Goal: Task Accomplishment & Management: Complete application form

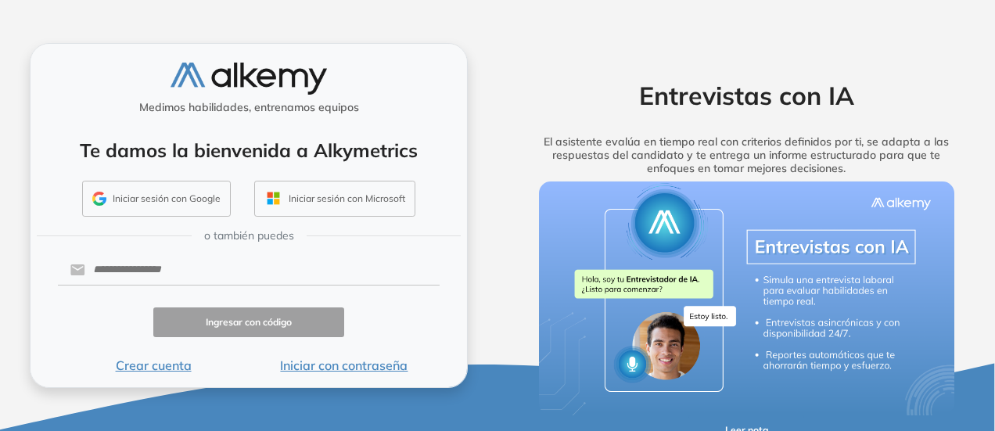
click at [167, 370] on button "Crear cuenta" at bounding box center [153, 365] width 191 height 19
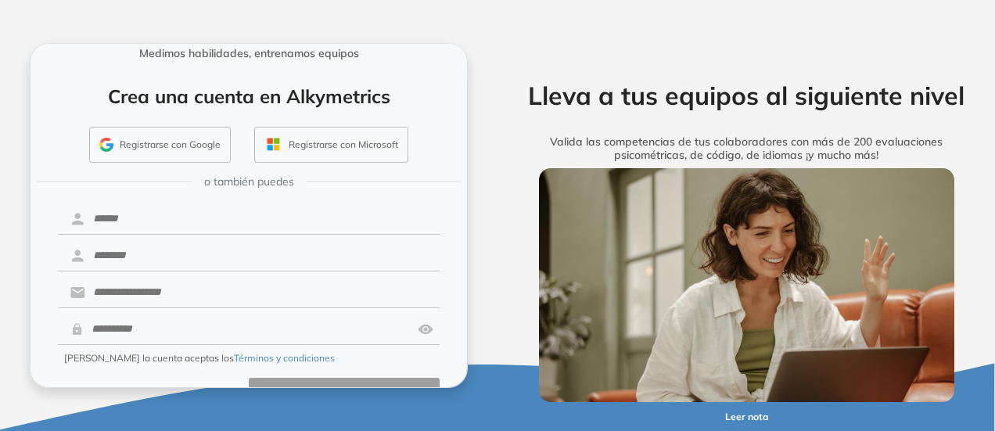
scroll to position [78, 0]
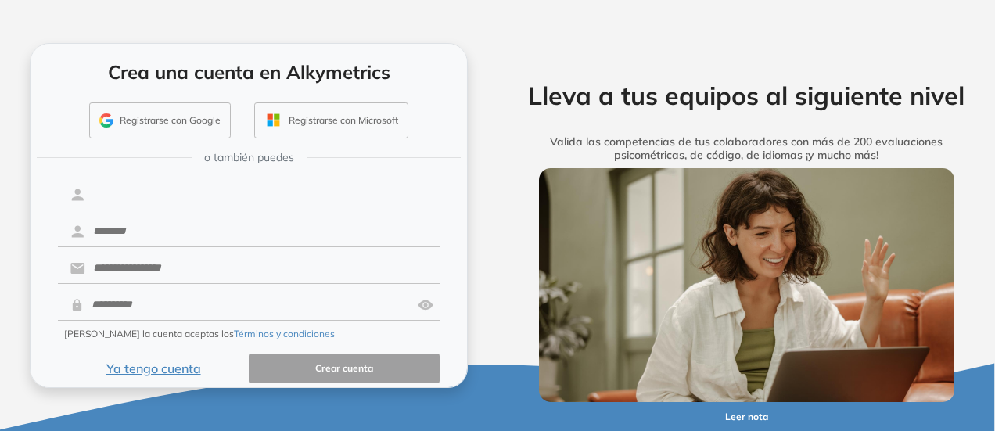
click at [319, 204] on input "text" at bounding box center [262, 195] width 355 height 30
type input "*"
type input "******"
click at [313, 226] on input "text" at bounding box center [262, 232] width 355 height 30
type input "******"
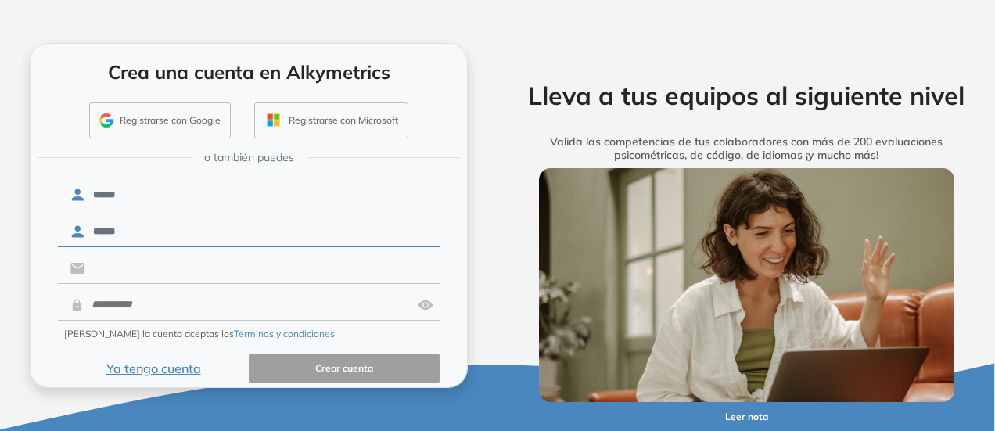
click at [322, 256] on input "text" at bounding box center [262, 269] width 355 height 30
type input "**********"
click at [275, 294] on input "text" at bounding box center [248, 305] width 328 height 30
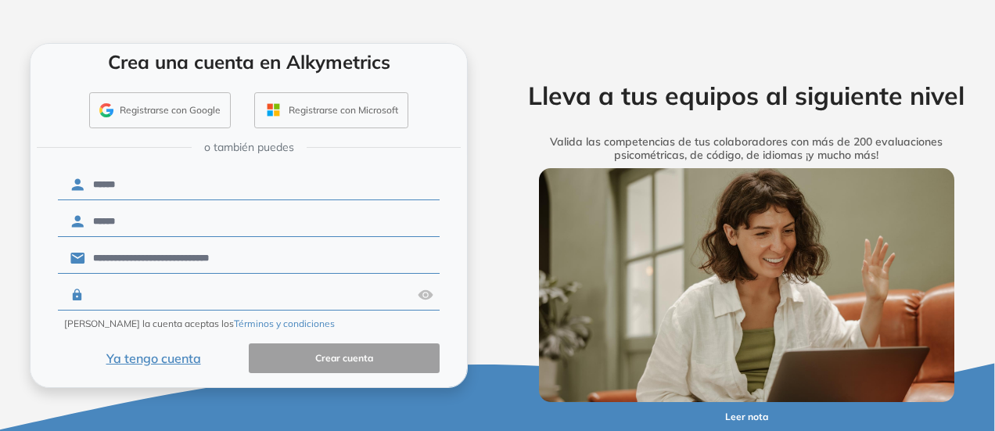
scroll to position [91, 0]
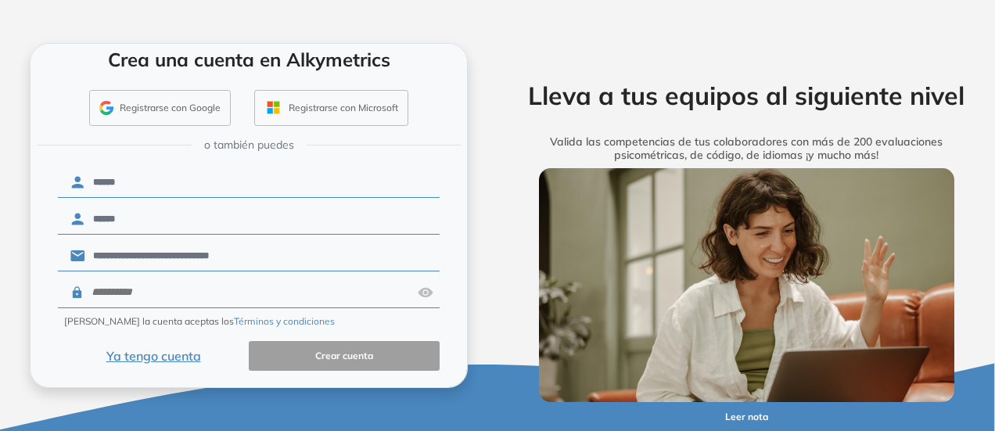
click at [169, 85] on div "Crea una cuenta en Alkymetrics Registrarse con Google Registrarse con Microsoft" at bounding box center [249, 81] width 409 height 103
click at [167, 107] on button "Registrarse con Google" at bounding box center [160, 108] width 142 height 36
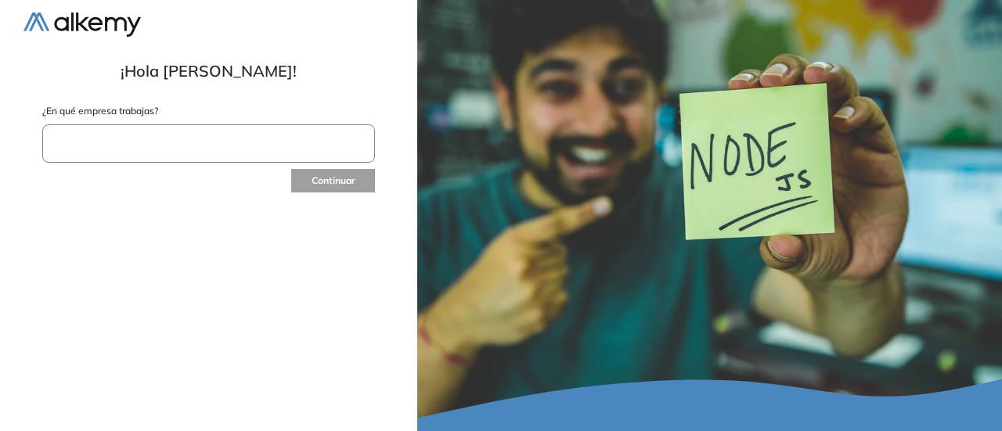
click at [261, 151] on input "text" at bounding box center [208, 143] width 333 height 38
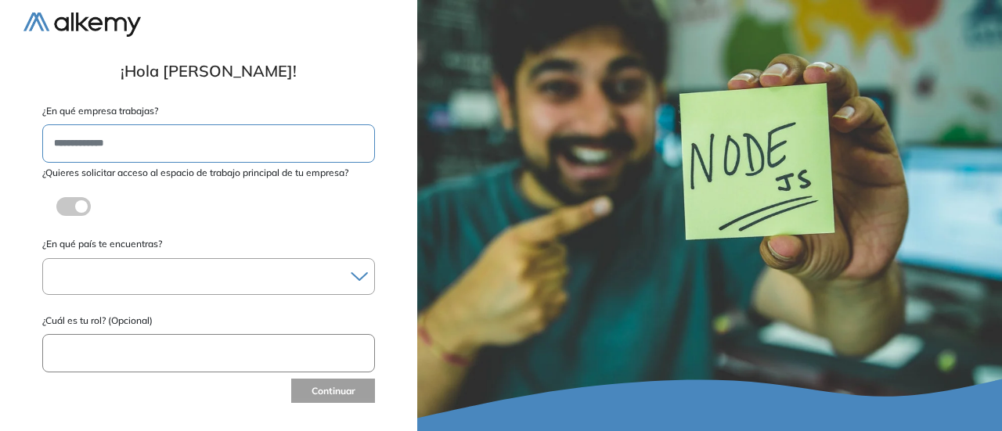
click at [91, 207] on label at bounding box center [73, 206] width 34 height 19
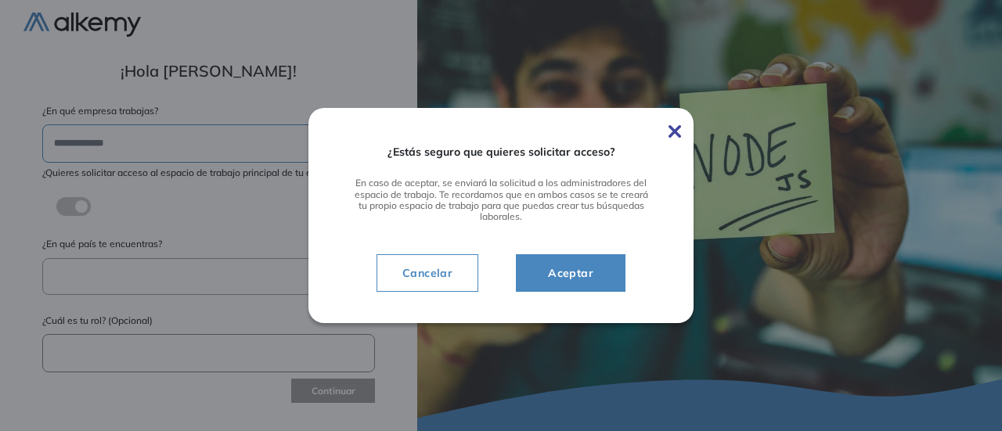
click at [671, 131] on img at bounding box center [674, 131] width 13 height 13
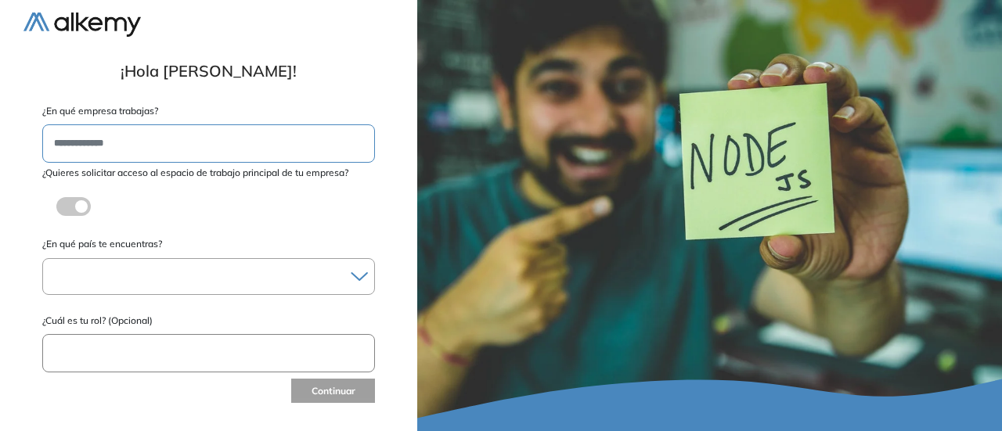
click at [156, 286] on div at bounding box center [208, 276] width 331 height 23
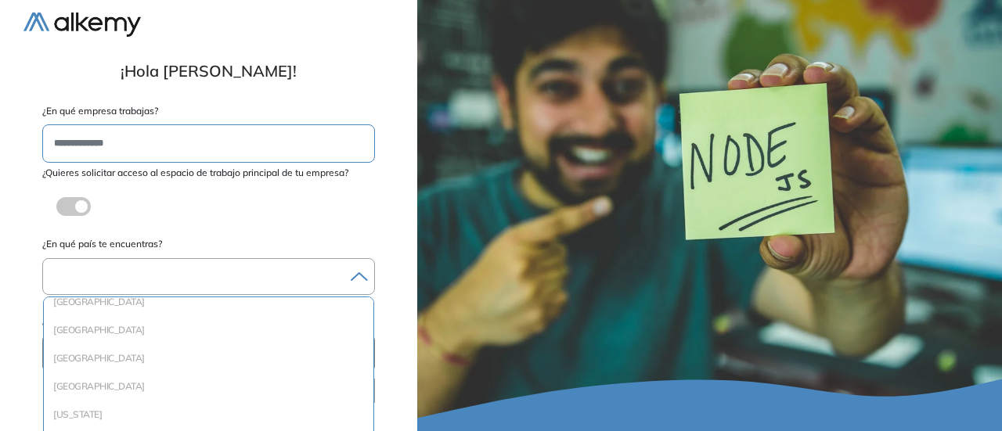
scroll to position [2223, 0]
click at [138, 381] on li "[GEOGRAPHIC_DATA]" at bounding box center [208, 377] width 317 height 16
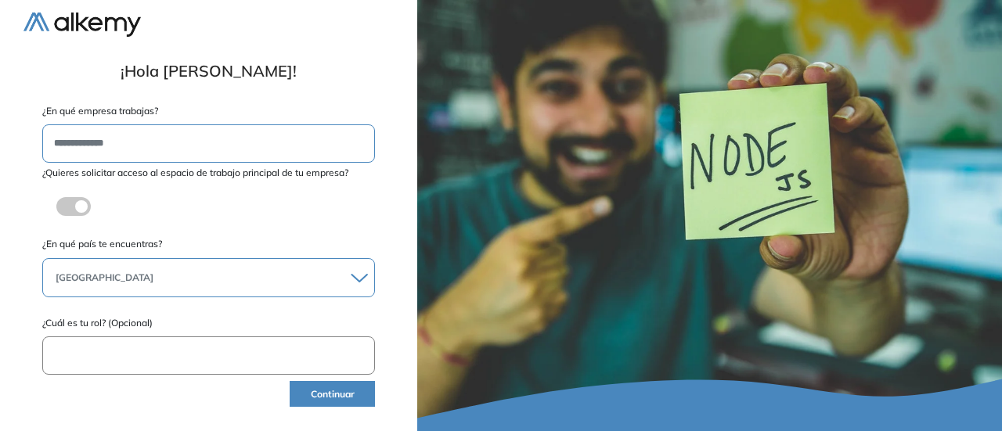
click at [164, 347] on input "text" at bounding box center [208, 356] width 333 height 38
type input "**********"
click at [314, 387] on button "Continuar" at bounding box center [332, 394] width 85 height 26
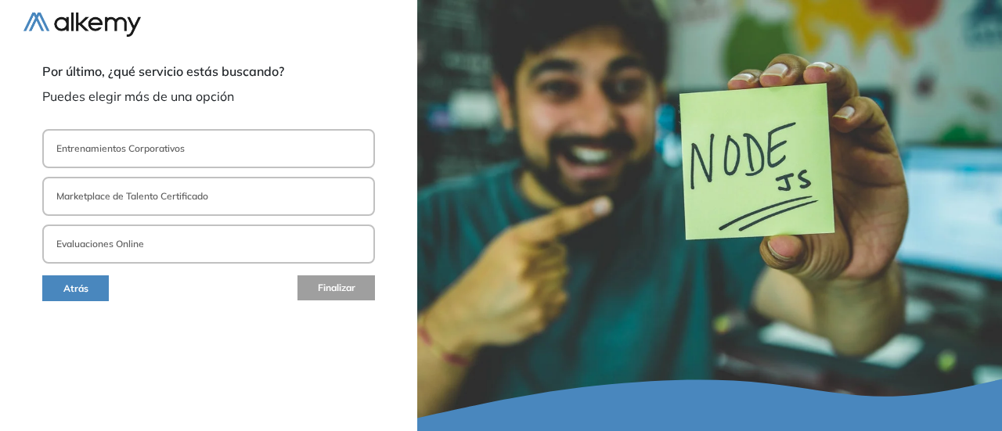
click at [344, 144] on button "Entrenamientos Corporativos" at bounding box center [208, 148] width 333 height 39
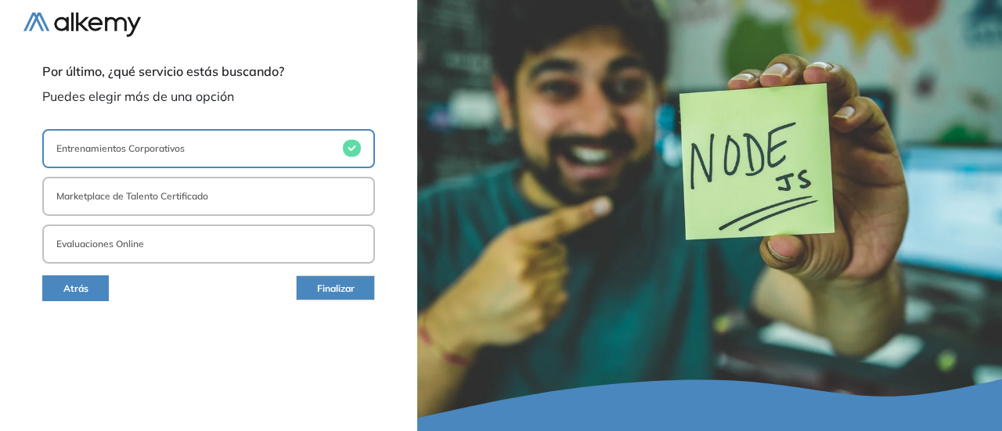
click at [353, 287] on span "Finalizar" at bounding box center [336, 289] width 38 height 15
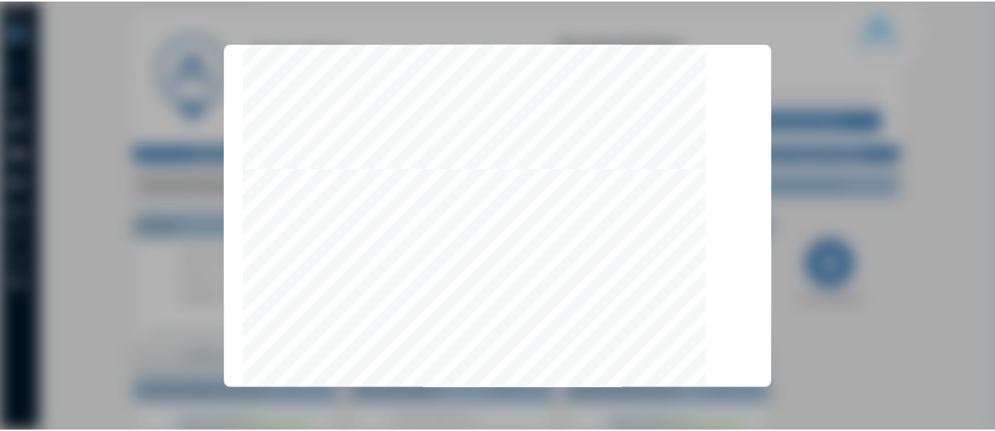
scroll to position [5045, 0]
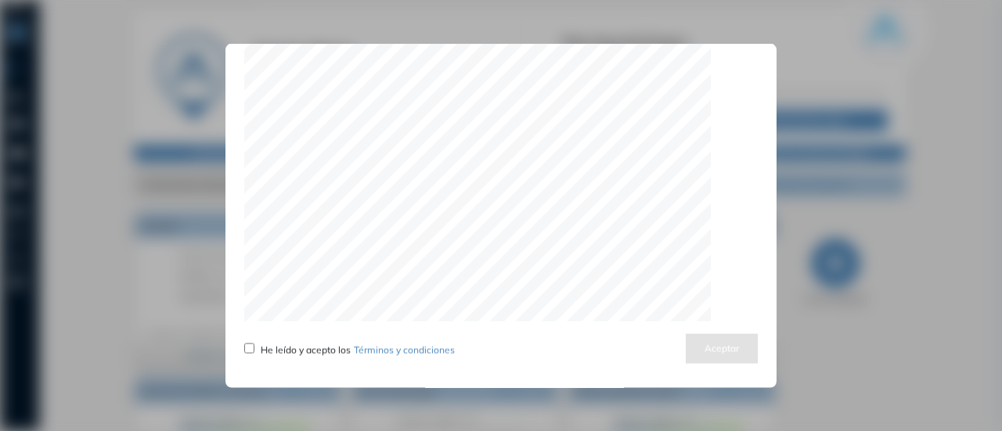
click at [257, 350] on div "He leído y acepto los Términos y condiciones" at bounding box center [349, 348] width 211 height 19
click at [711, 345] on button "Aceptar" at bounding box center [722, 348] width 72 height 31
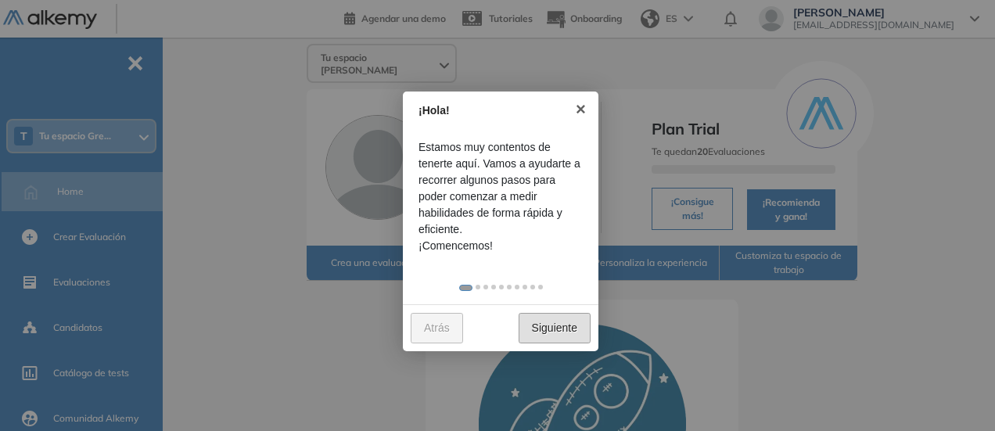
click at [545, 320] on link "Siguiente" at bounding box center [555, 328] width 72 height 31
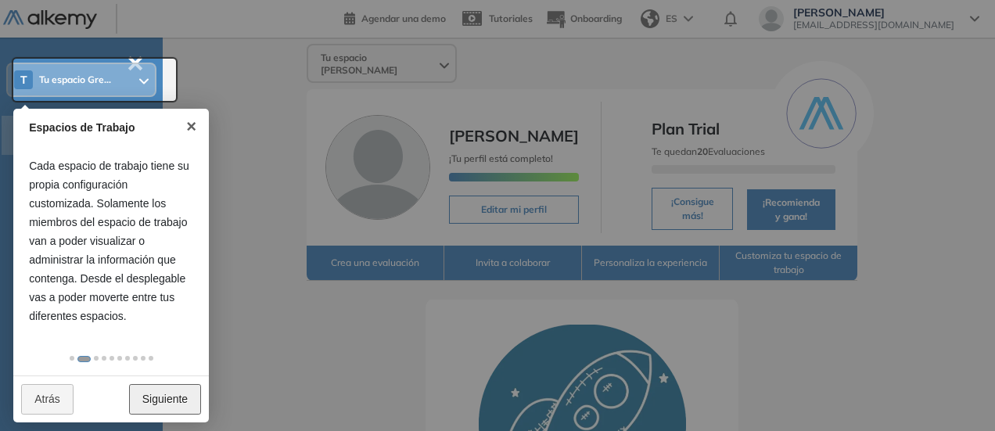
click at [185, 388] on link "Siguiente" at bounding box center [165, 399] width 72 height 31
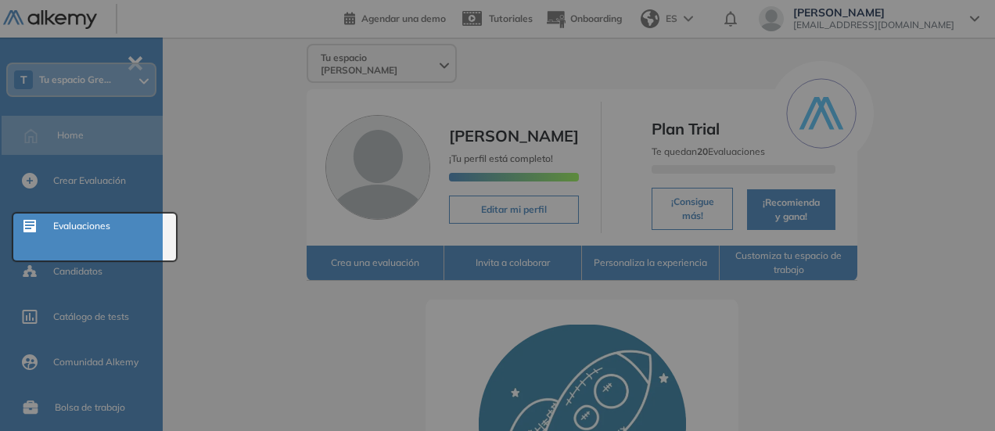
scroll to position [0, 0]
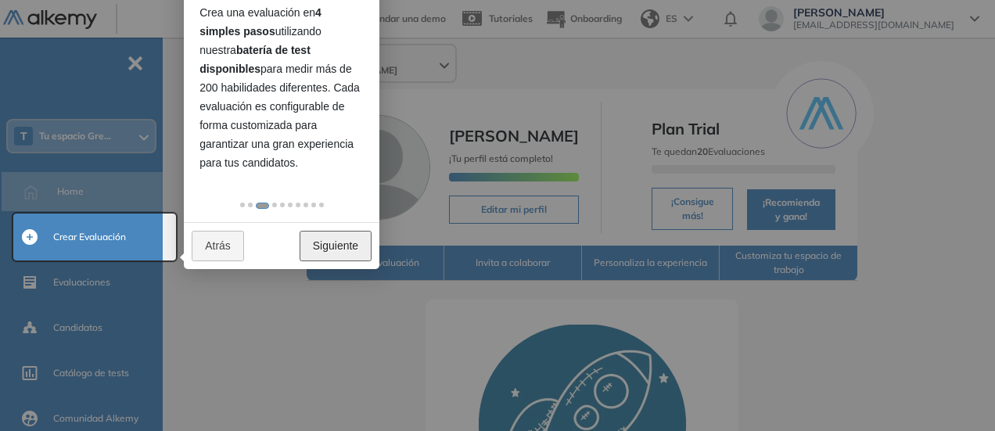
click at [344, 255] on link "Siguiente" at bounding box center [336, 246] width 72 height 31
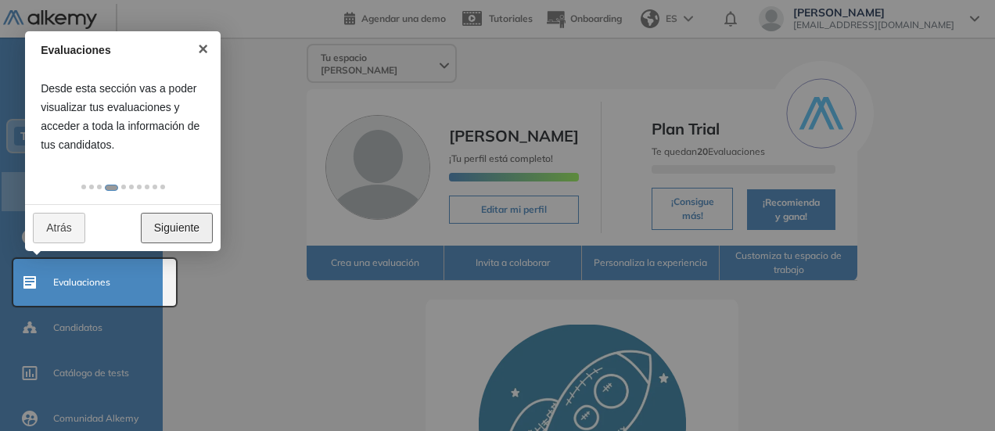
click at [201, 222] on link "Siguiente" at bounding box center [177, 228] width 72 height 31
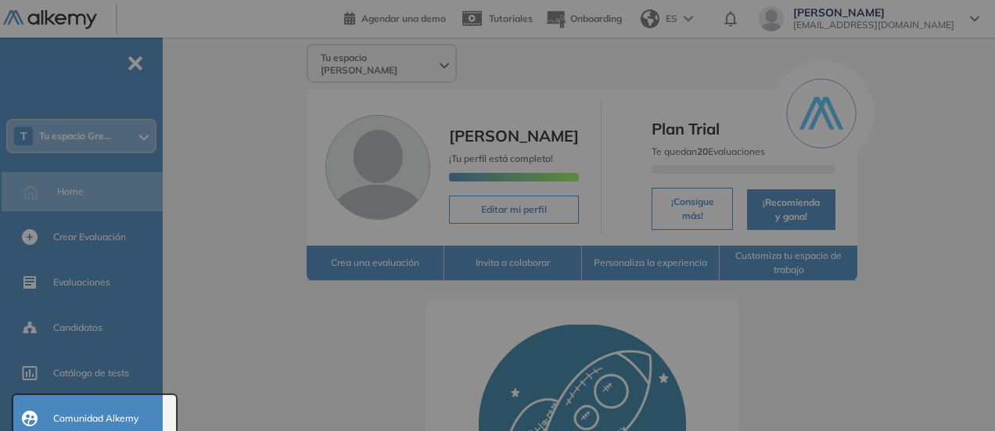
scroll to position [226, 0]
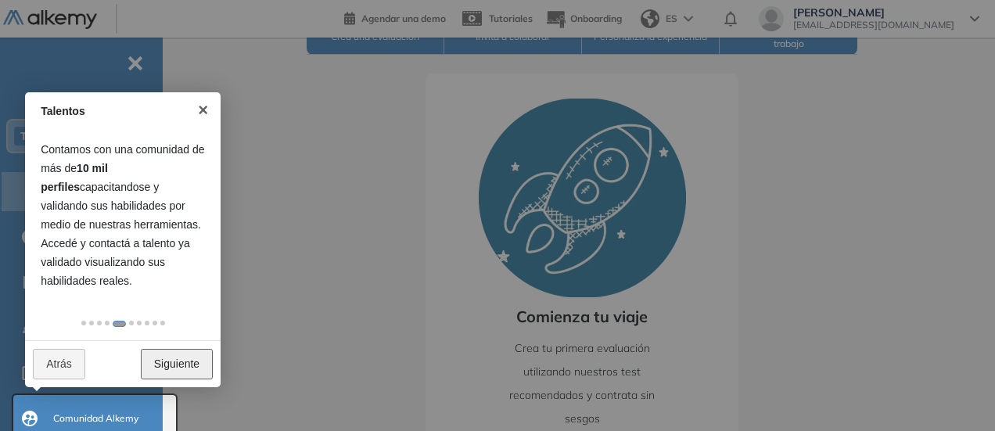
click at [185, 359] on link "Siguiente" at bounding box center [177, 364] width 72 height 31
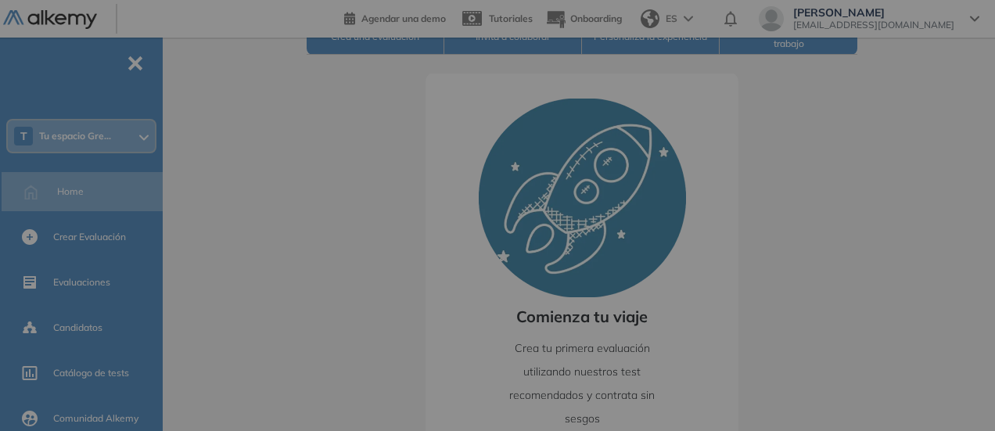
scroll to position [0, 0]
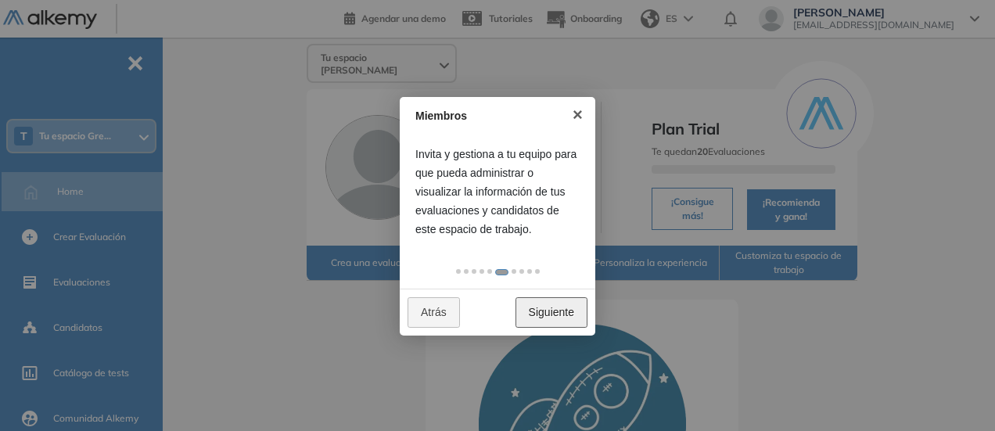
click at [559, 306] on link "Siguiente" at bounding box center [552, 312] width 72 height 31
click at [559, 308] on link "Siguiente" at bounding box center [552, 312] width 72 height 31
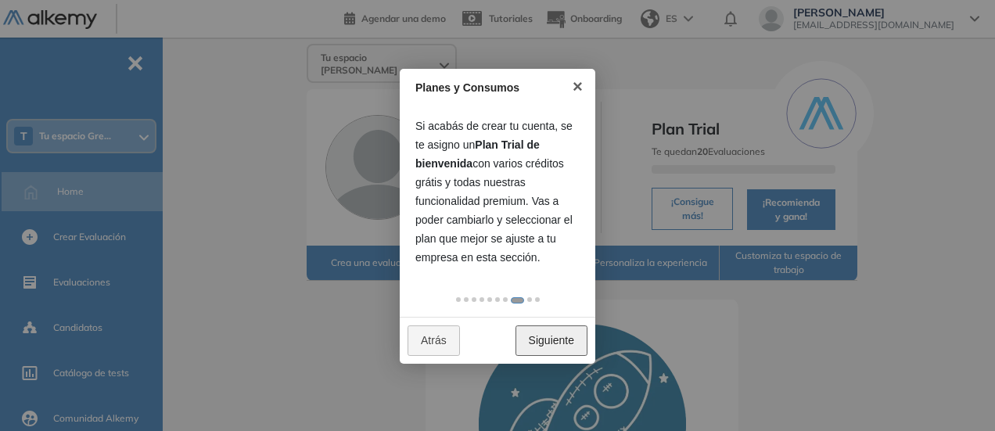
click at [545, 328] on link "Siguiente" at bounding box center [552, 341] width 72 height 31
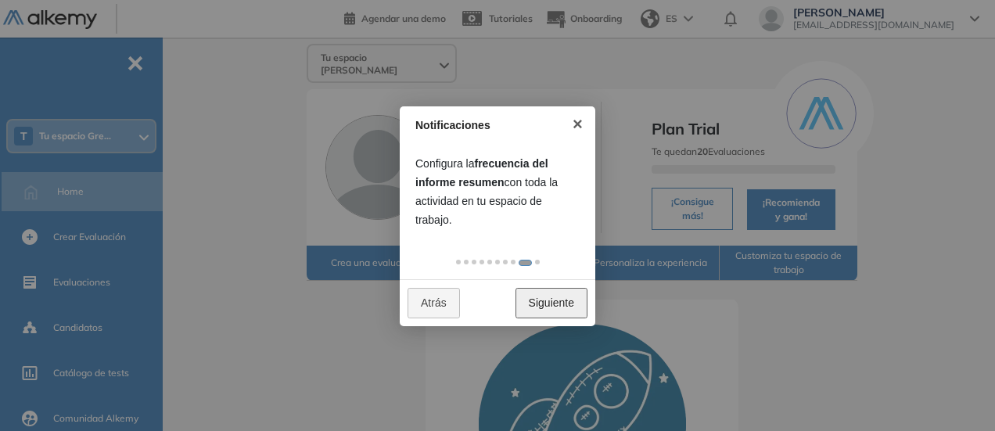
click at [545, 302] on link "Siguiente" at bounding box center [552, 303] width 72 height 31
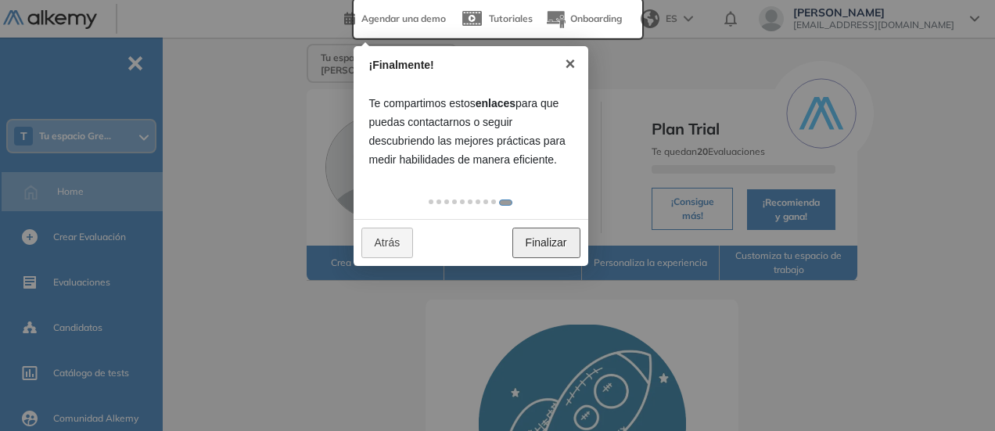
click at [520, 233] on link "Finalizar" at bounding box center [547, 243] width 68 height 31
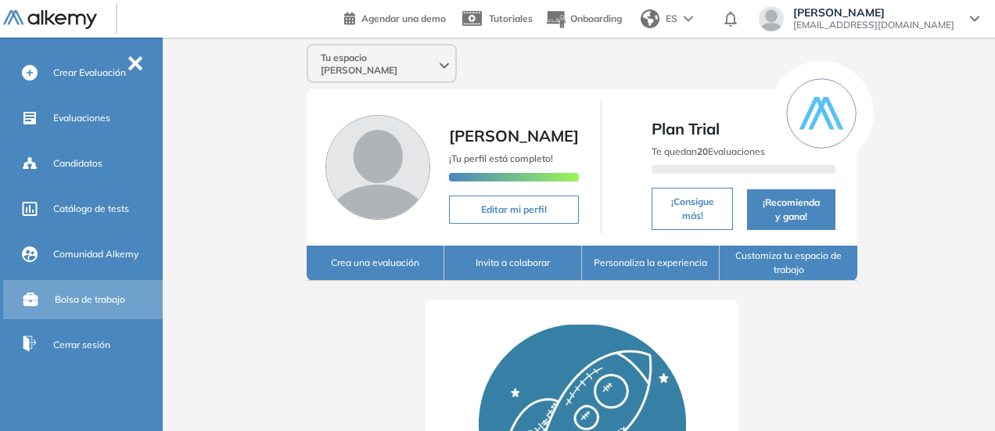
scroll to position [8, 0]
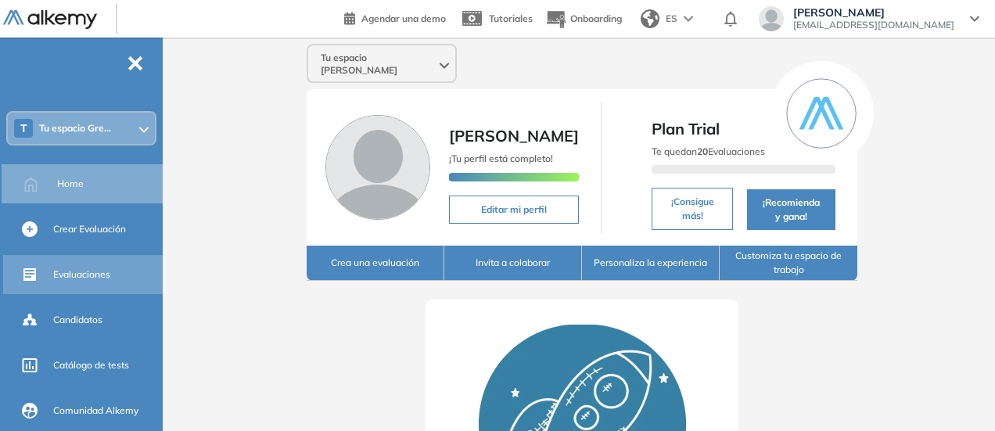
click at [102, 286] on div "Evaluaciones" at bounding box center [106, 274] width 106 height 27
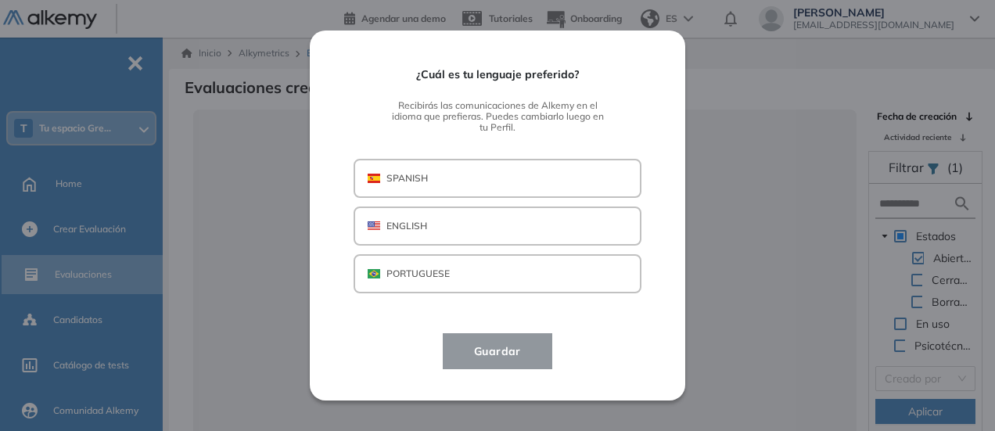
click at [385, 159] on button "SPANISH" at bounding box center [498, 178] width 288 height 39
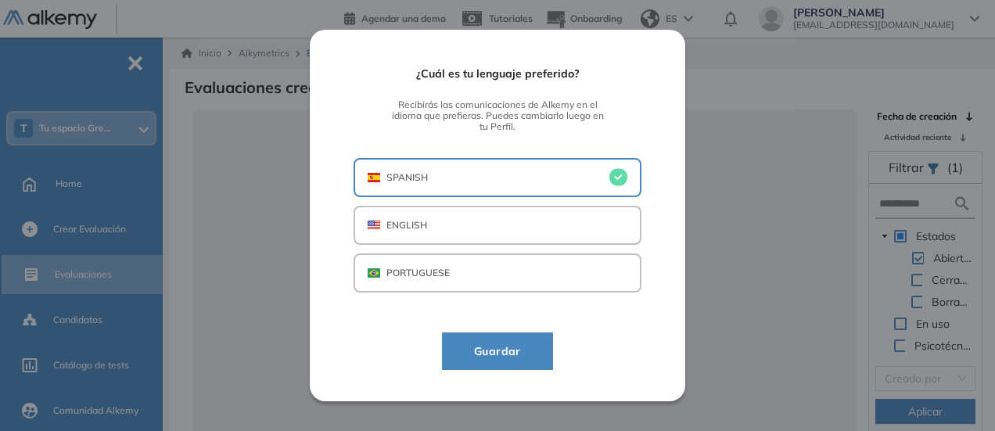
click at [482, 357] on span "Guardar" at bounding box center [498, 351] width 72 height 19
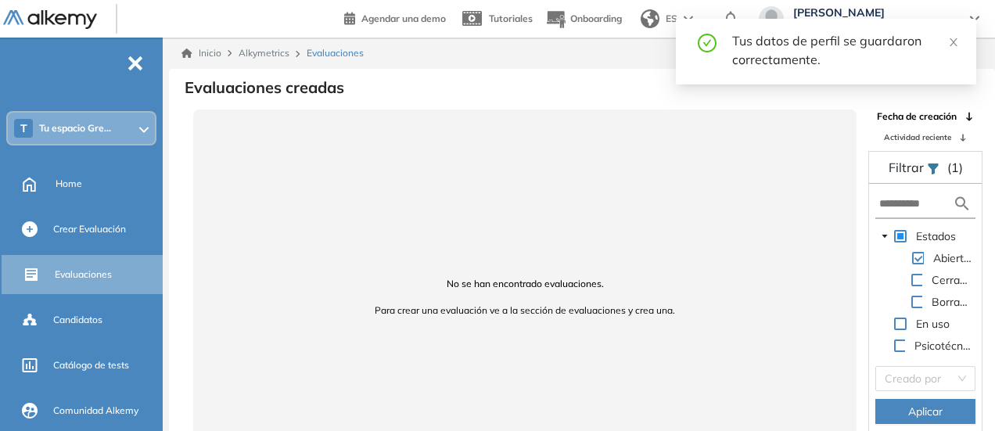
scroll to position [30, 0]
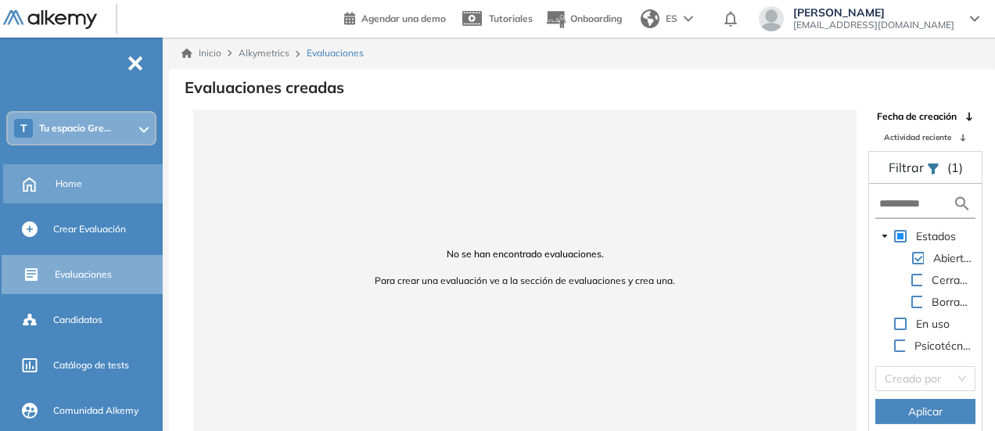
click at [74, 196] on div "Home" at bounding box center [108, 184] width 104 height 27
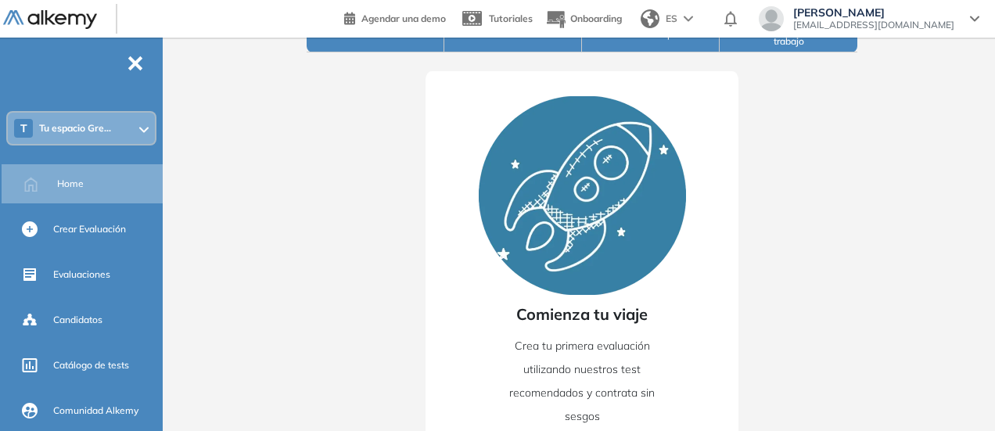
scroll to position [290, 0]
